Goal: Find specific page/section: Find specific page/section

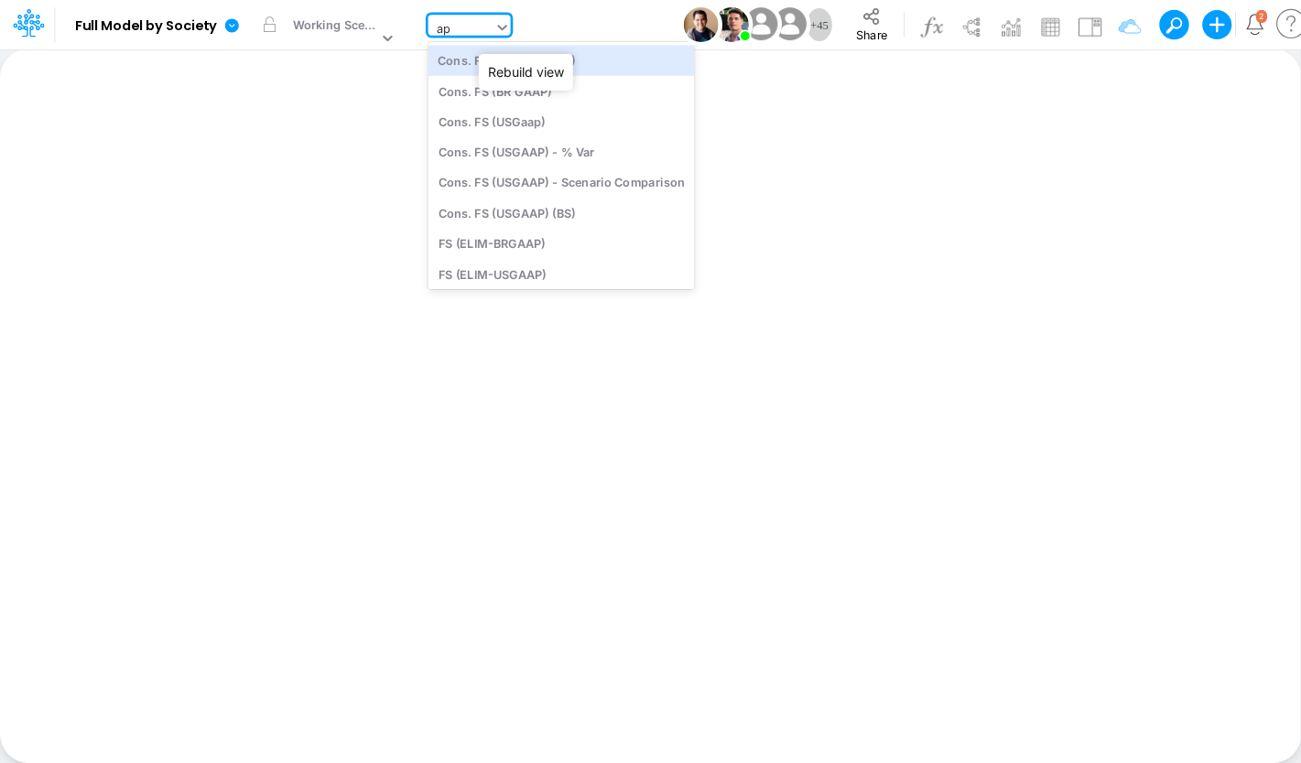
type input "app"
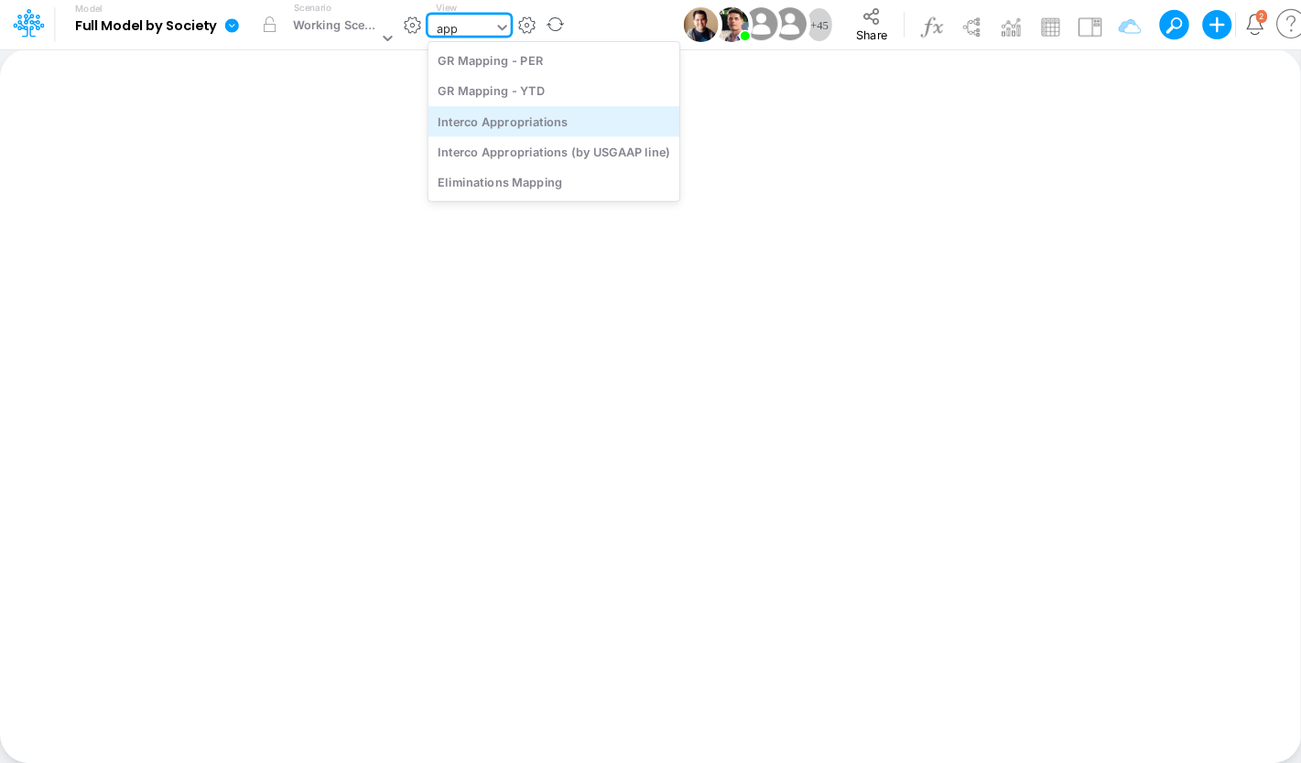
click at [504, 129] on div "Interco Appropriations" at bounding box center [552, 121] width 251 height 30
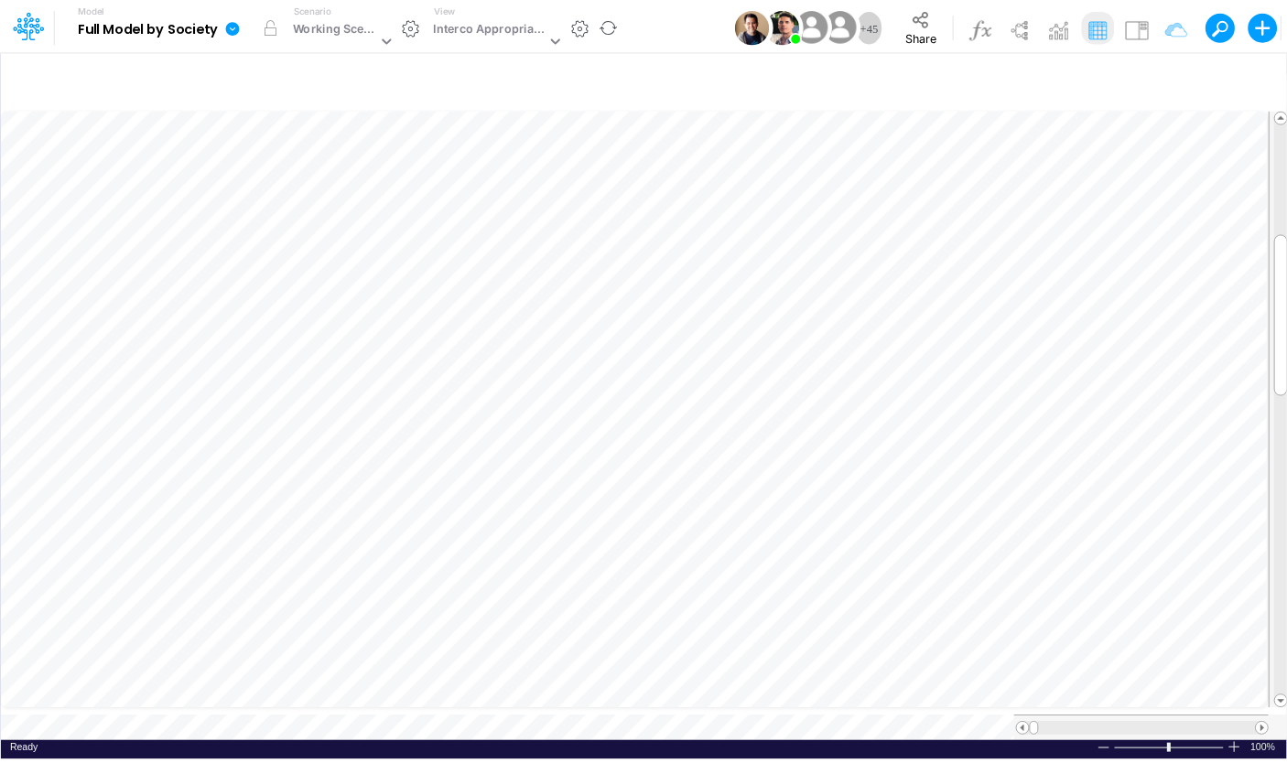
scroll to position [7, 59]
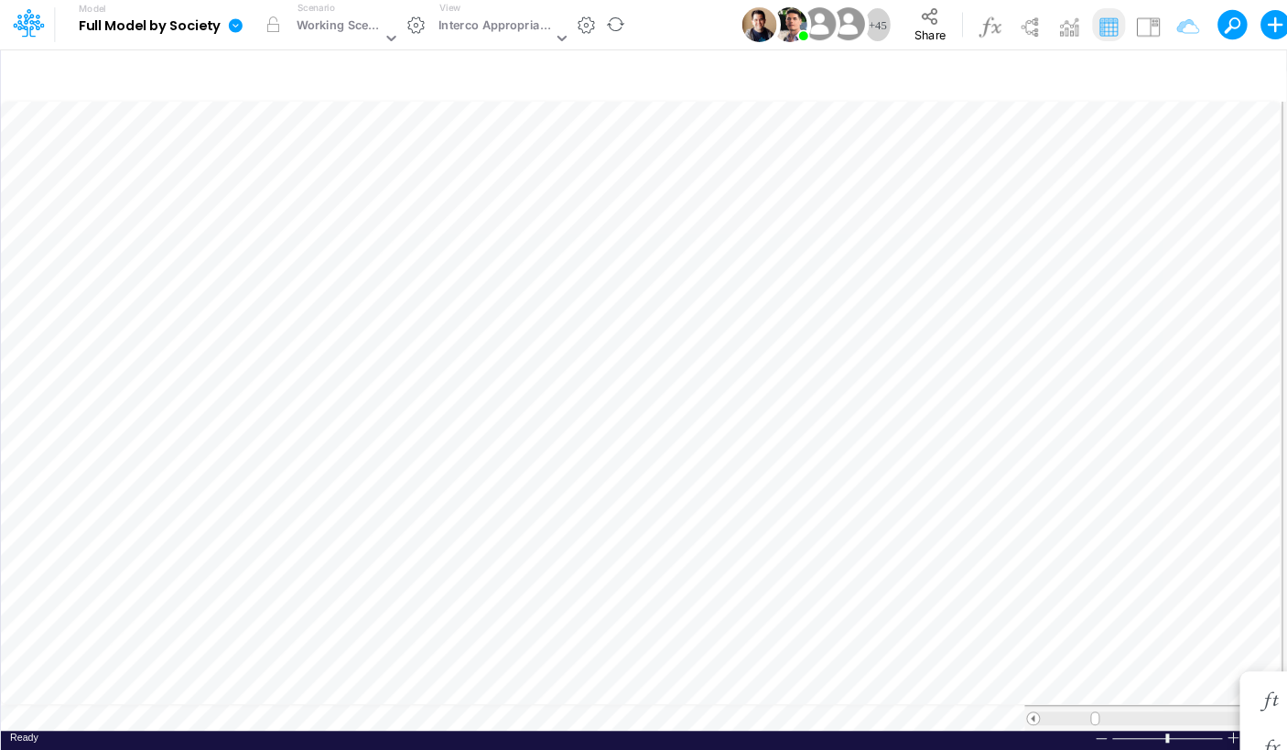
scroll to position [7, 56]
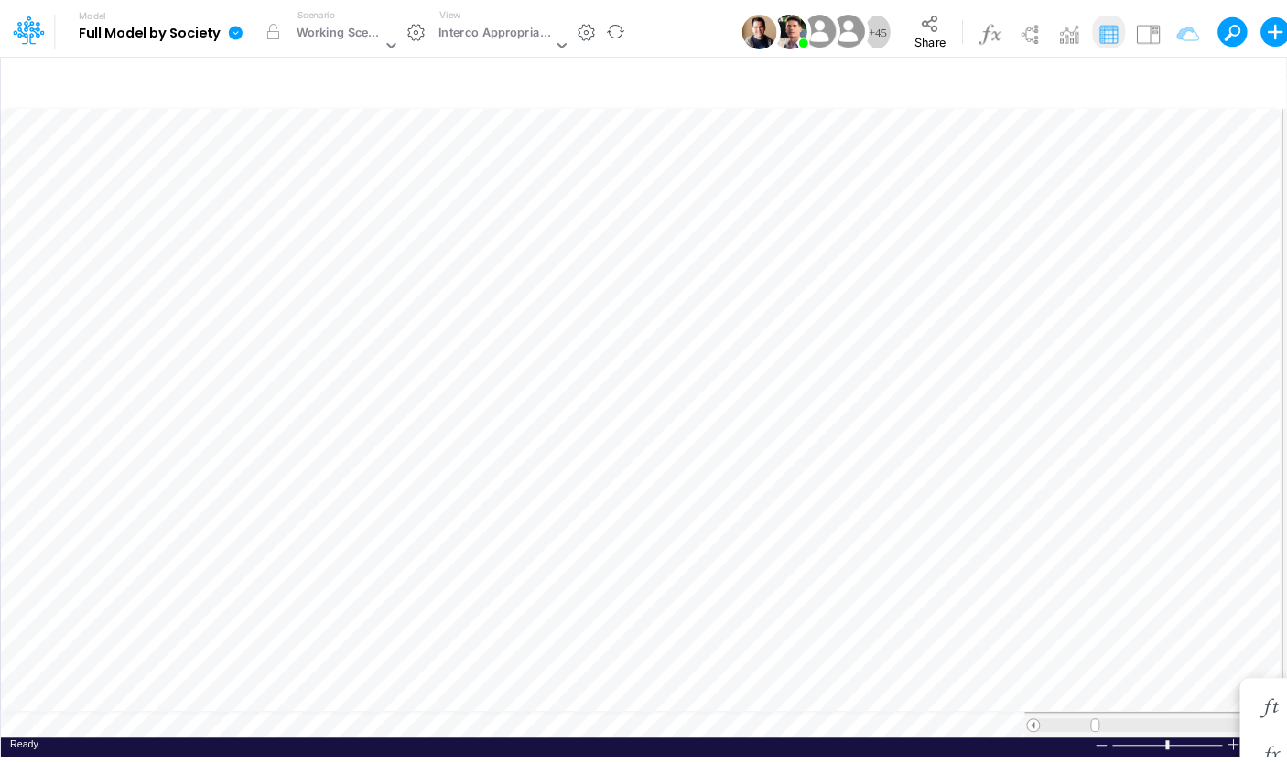
scroll to position [7, 24]
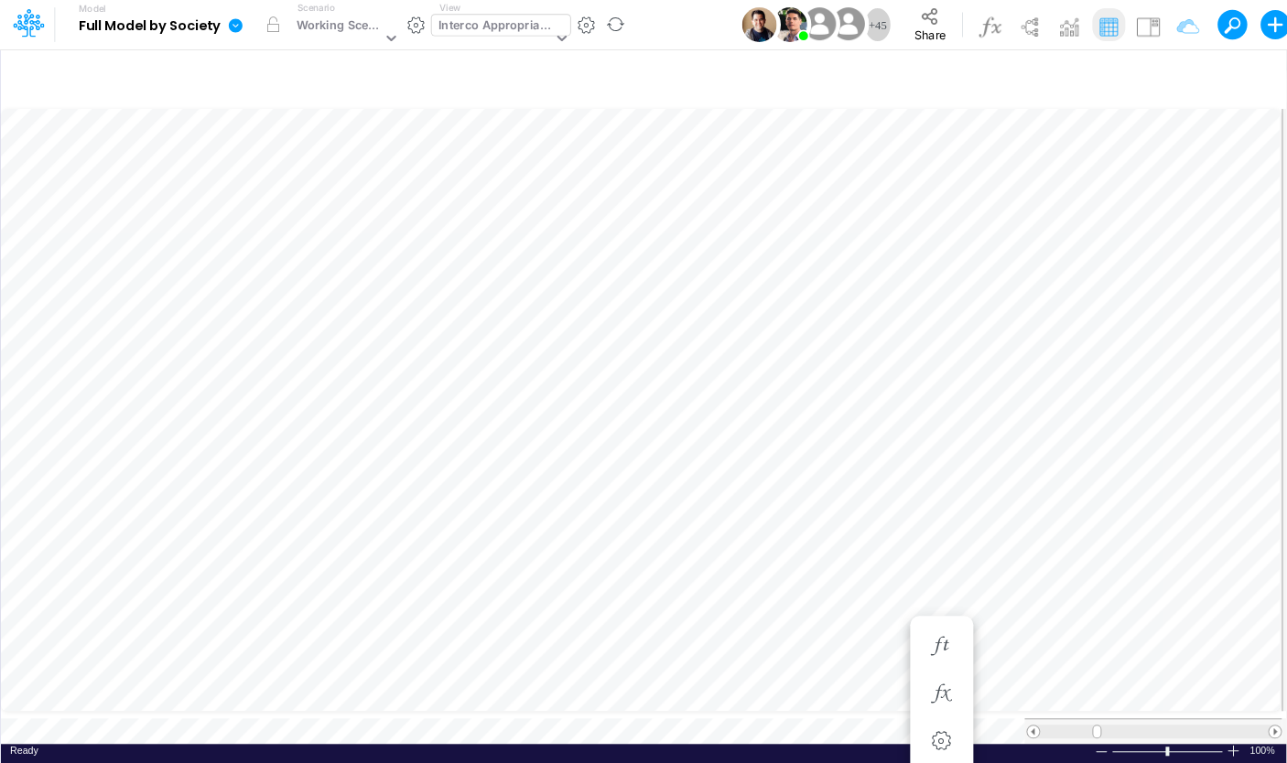
click at [465, 27] on div "Interco Appropriations" at bounding box center [494, 26] width 113 height 21
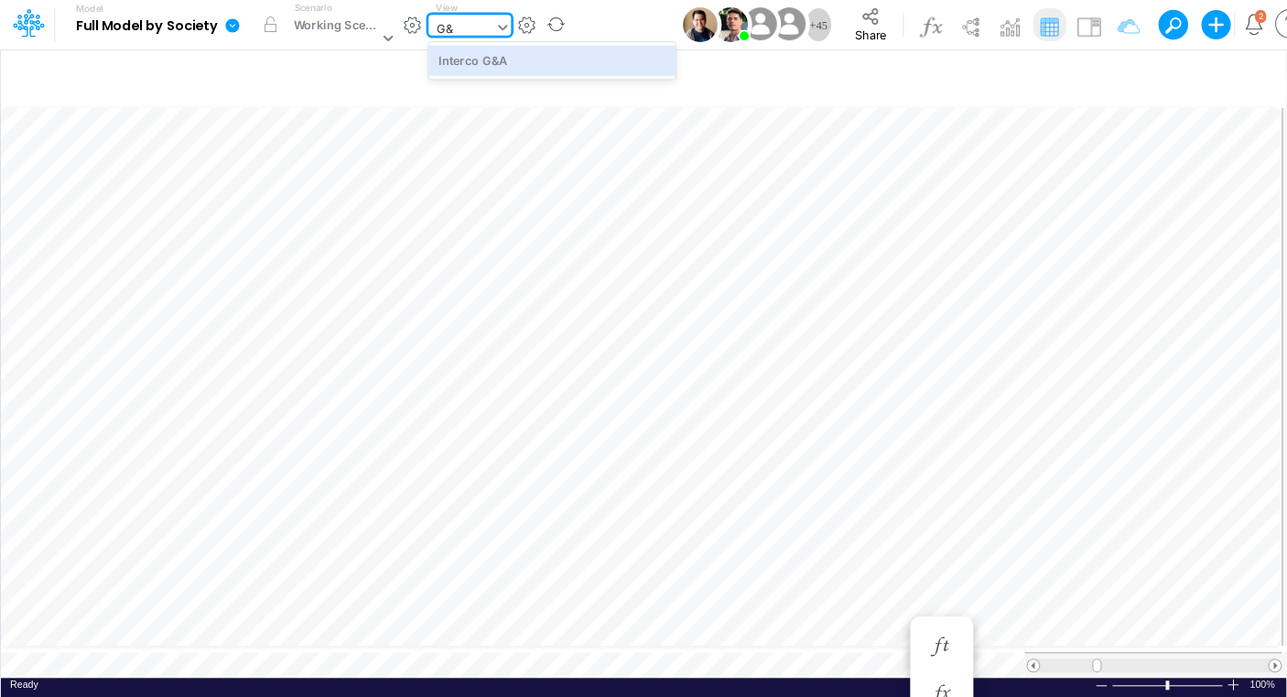
type input "G&A"
click at [492, 53] on div "Interco G&A" at bounding box center [551, 60] width 247 height 30
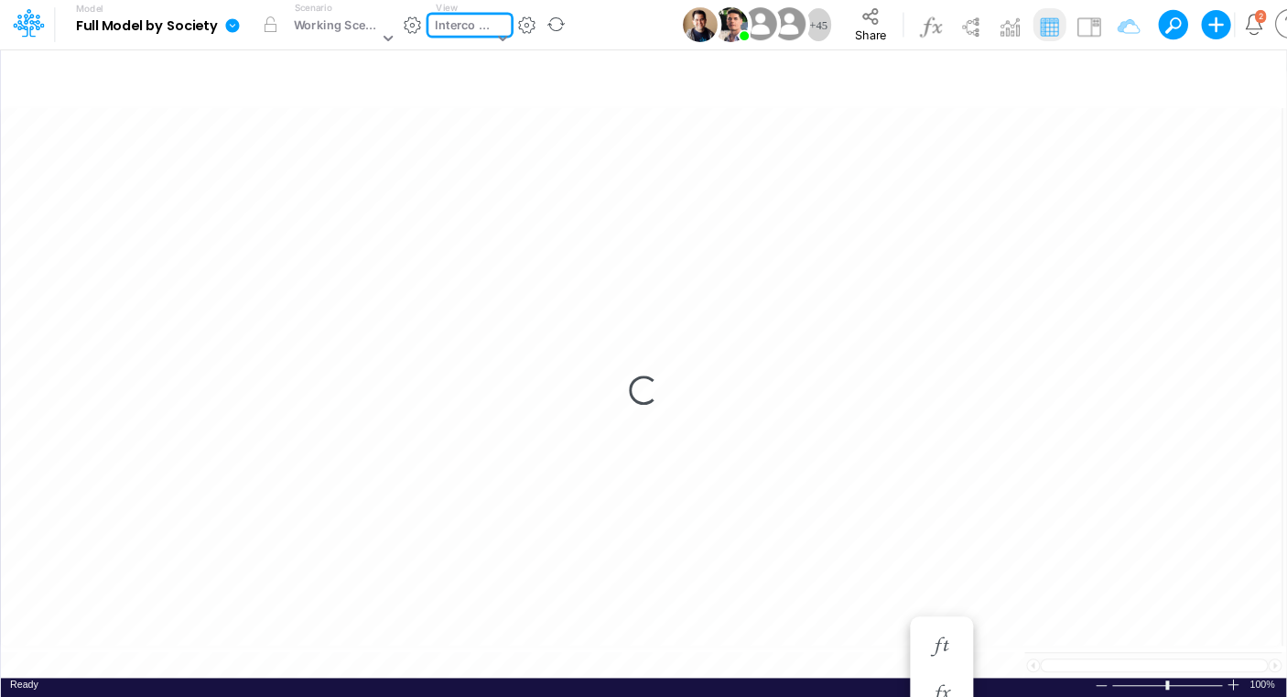
type input "Intercos G&A"
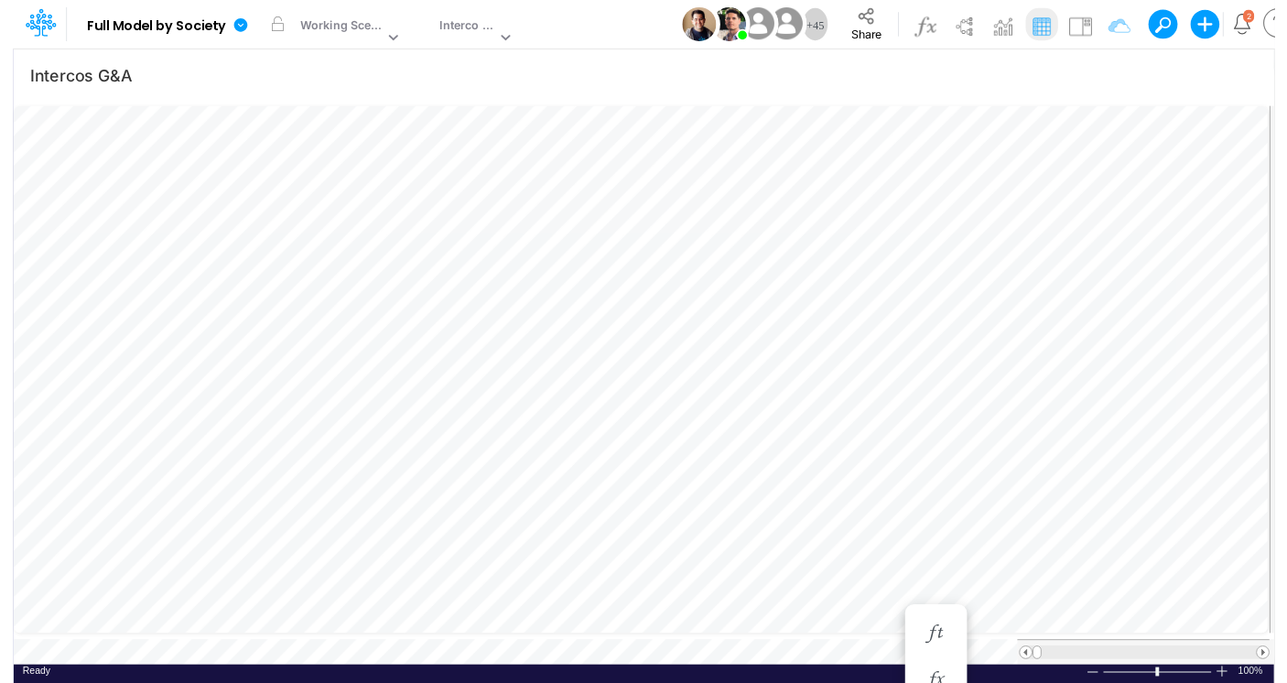
scroll to position [7, 32]
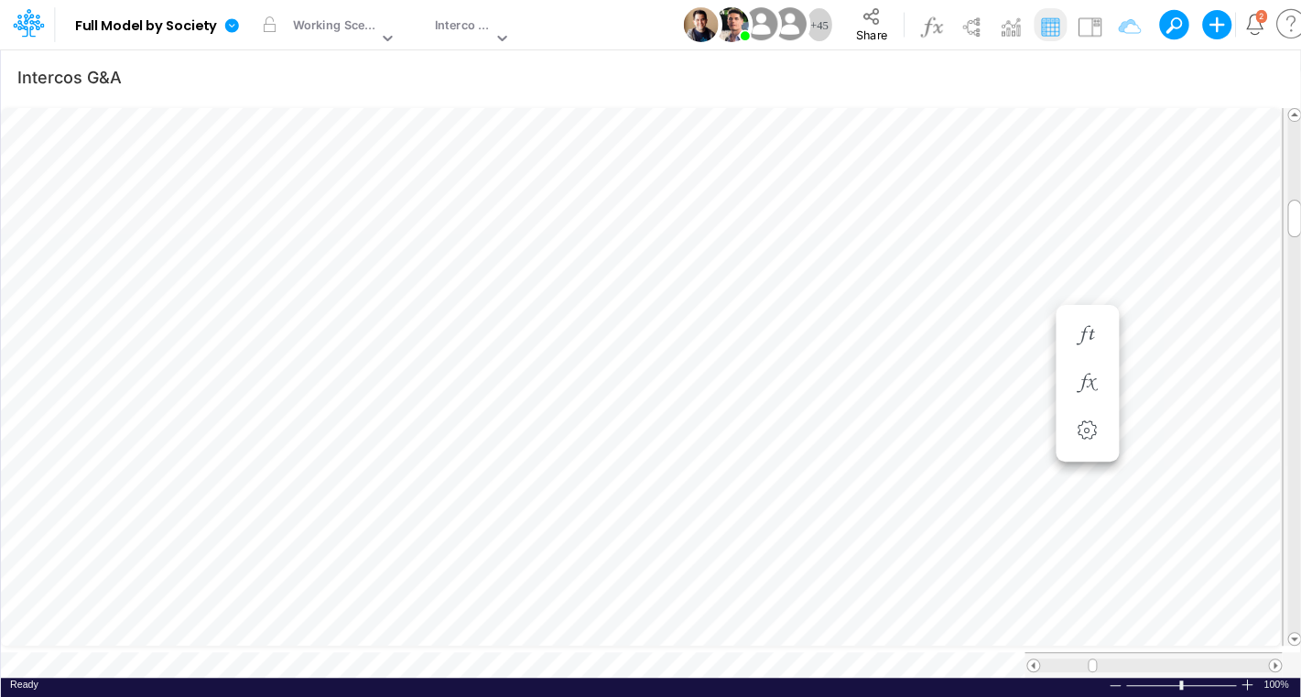
scroll to position [7, 56]
